Goal: Information Seeking & Learning: Learn about a topic

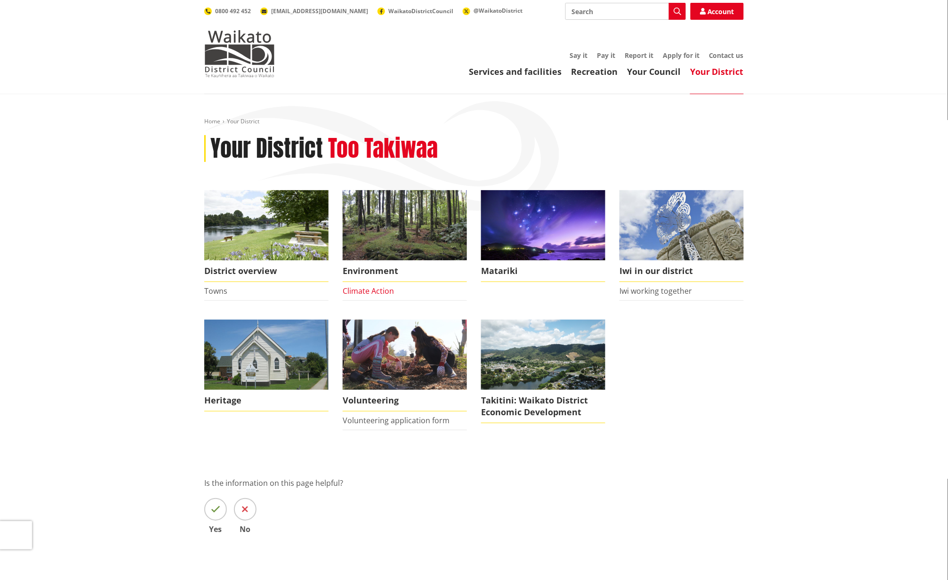
click at [377, 290] on link "Climate Action" at bounding box center [368, 291] width 51 height 10
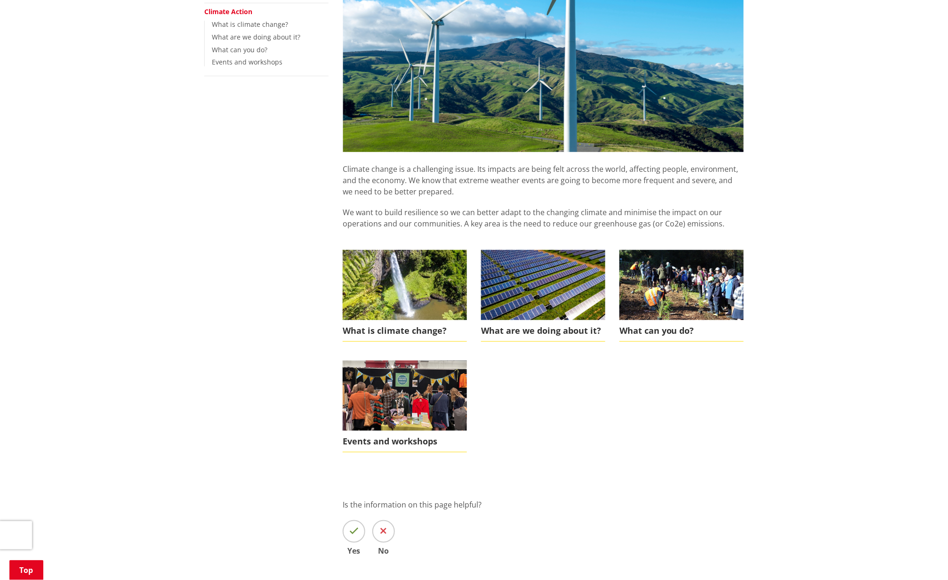
scroll to position [251, 0]
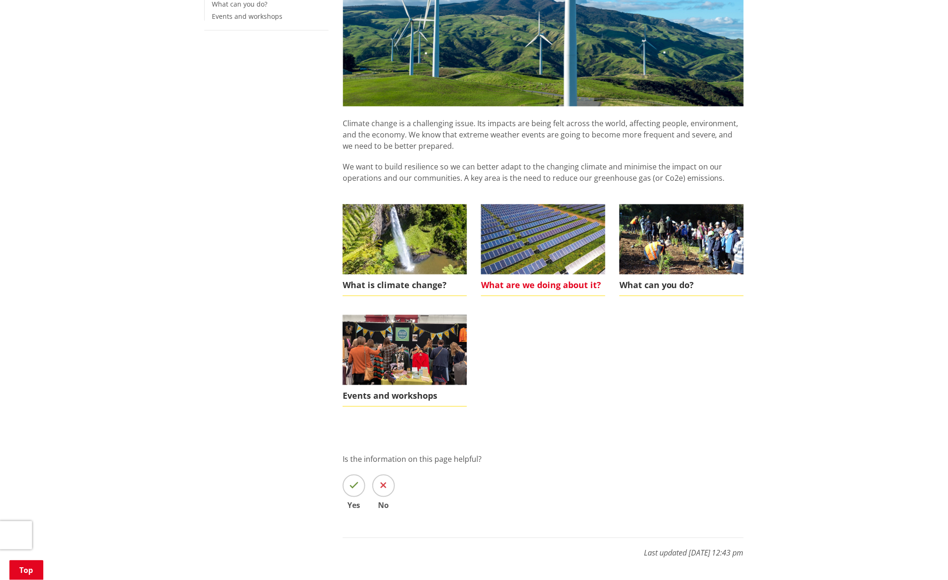
click at [569, 239] on img at bounding box center [543, 239] width 124 height 70
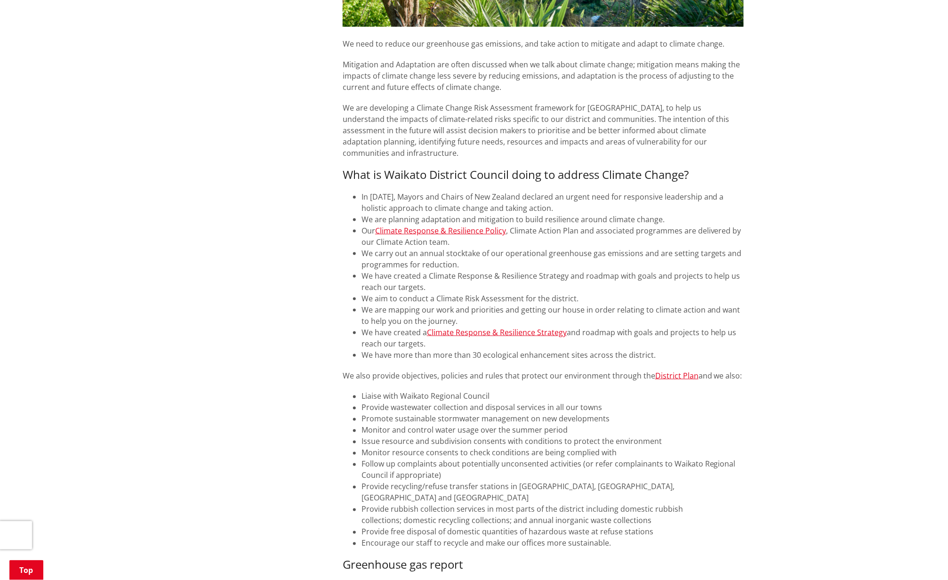
scroll to position [377, 0]
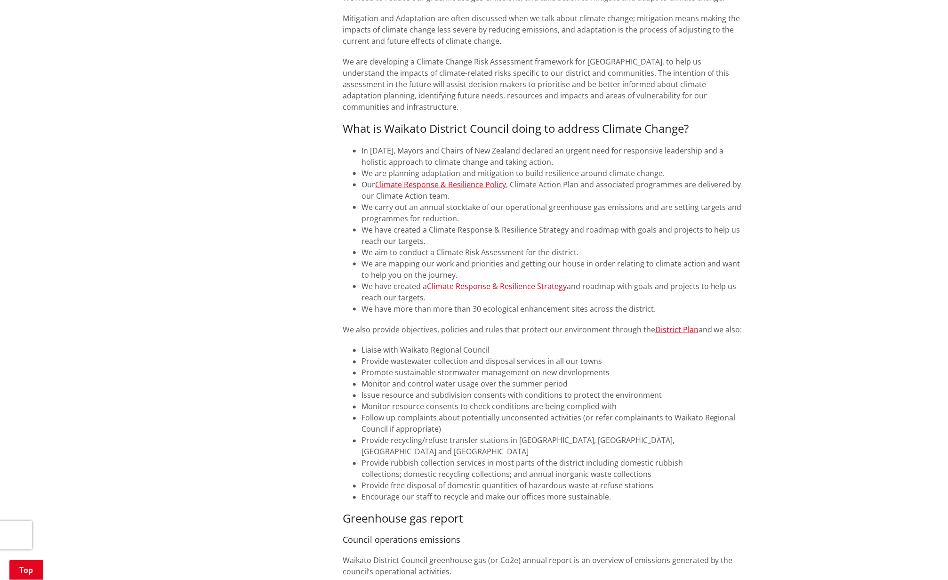
click at [503, 281] on link "Climate Response & Resilience Strategy" at bounding box center [497, 286] width 140 height 10
